Goal: Obtain resource: Obtain resource

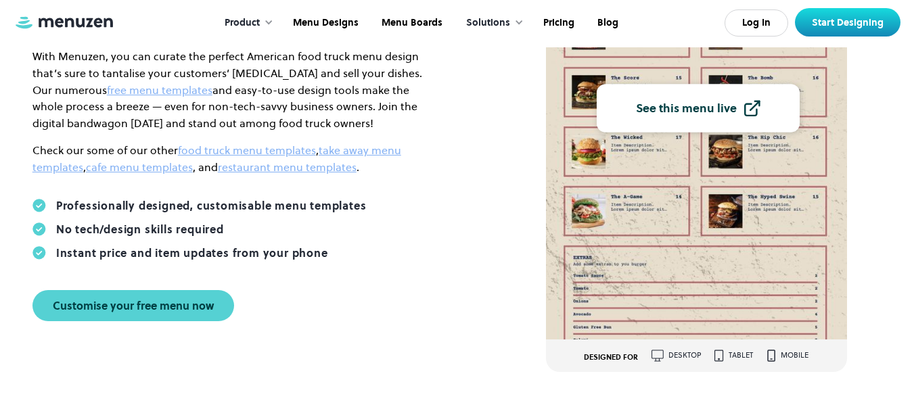
scroll to position [54, 0]
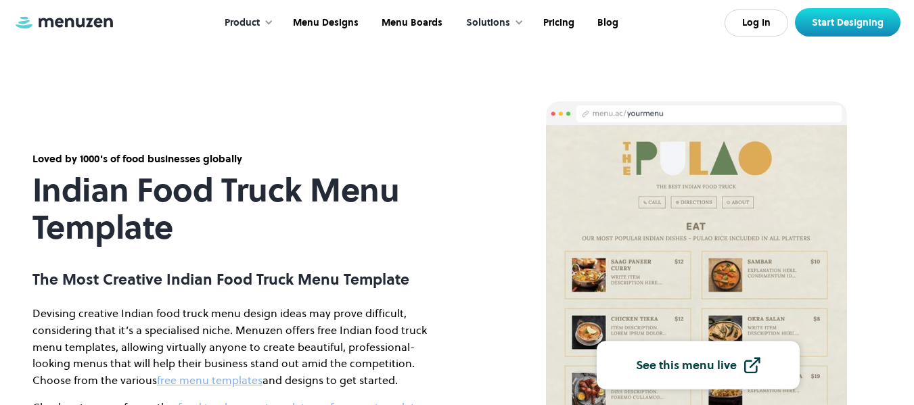
scroll to position [271, 0]
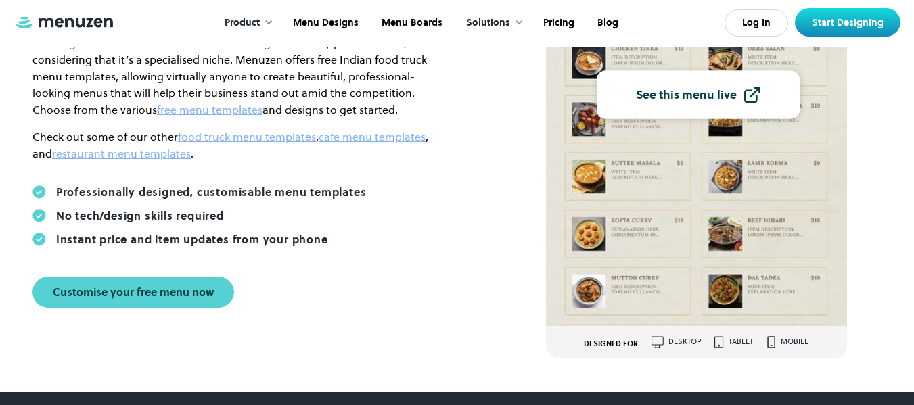
click at [662, 343] on img at bounding box center [658, 342] width 12 height 12
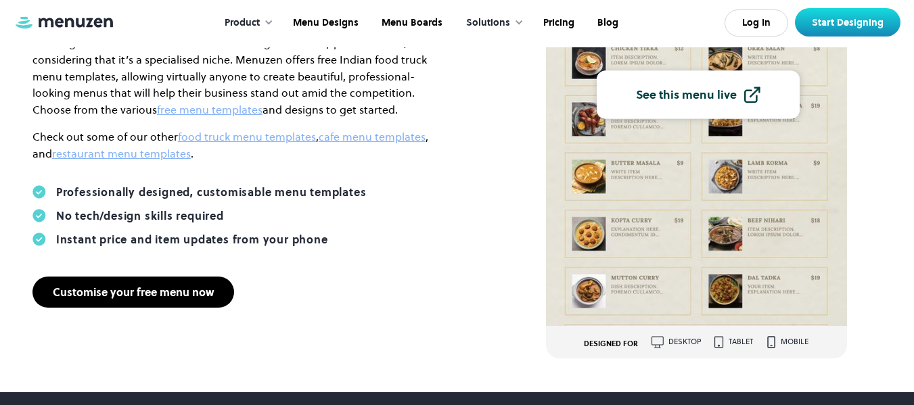
click at [147, 298] on div "Customise your free menu now" at bounding box center [133, 292] width 161 height 11
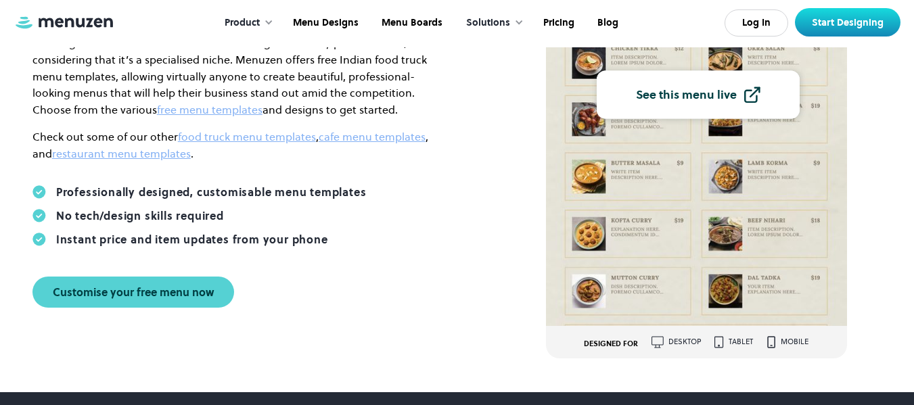
scroll to position [68, 0]
